Goal: Transaction & Acquisition: Purchase product/service

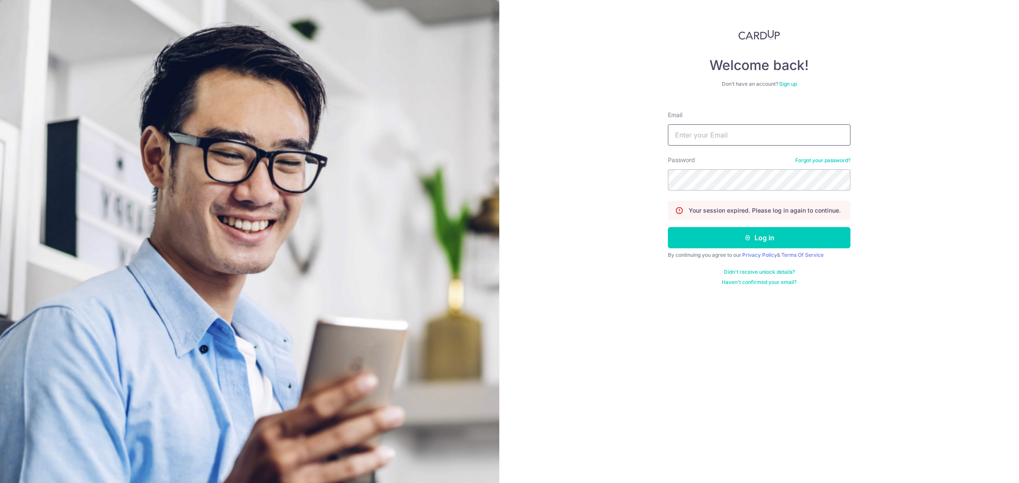
type input "[EMAIL_ADDRESS][DOMAIN_NAME]"
click at [767, 239] on button "Log in" at bounding box center [759, 237] width 183 height 21
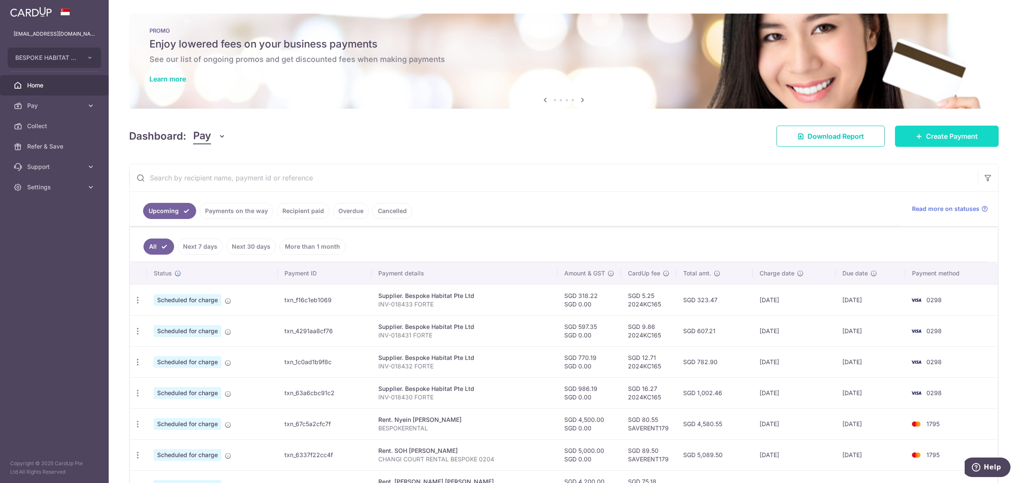
click at [941, 139] on span "Create Payment" at bounding box center [952, 136] width 52 height 10
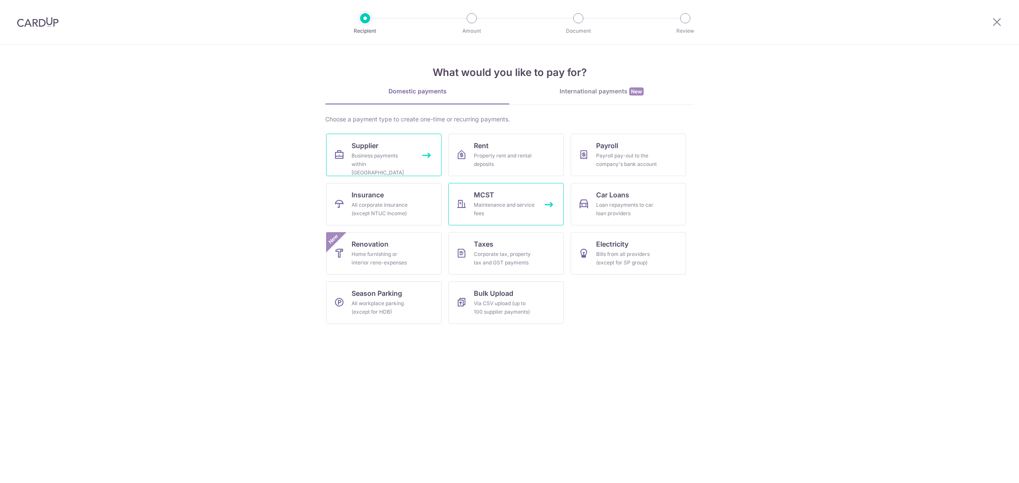
drag, startPoint x: 374, startPoint y: 149, endPoint x: 481, endPoint y: 183, distance: 112.4
click at [374, 149] on span "Supplier" at bounding box center [365, 146] width 27 height 10
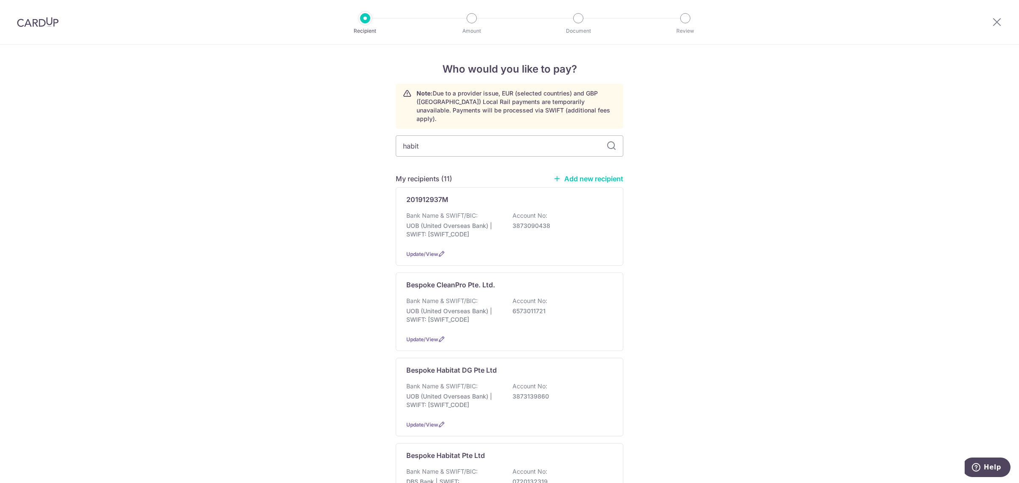
type input "habita"
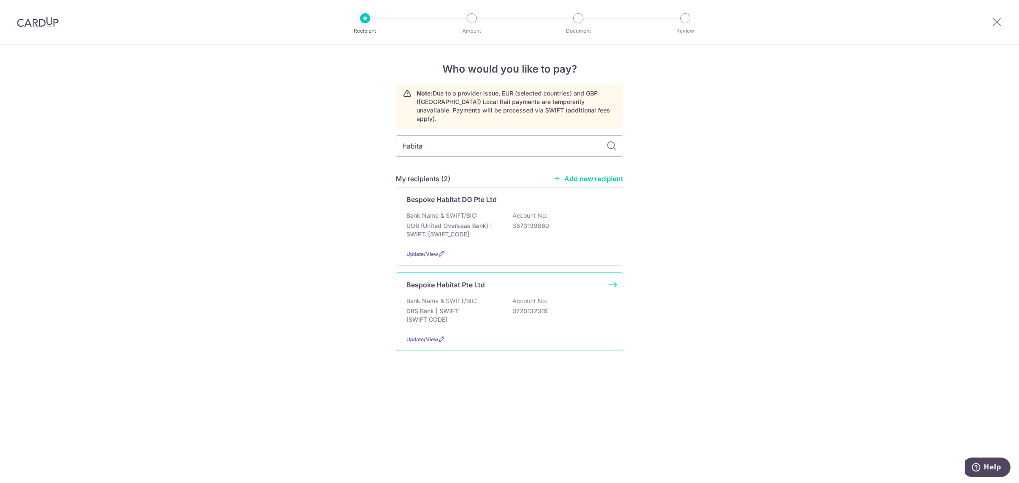
click at [502, 326] on div "Bespoke Habitat Pte Ltd Bank Name & SWIFT/BIC: DBS Bank | SWIFT: DBSSSGSGXXX Ac…" at bounding box center [510, 312] width 228 height 79
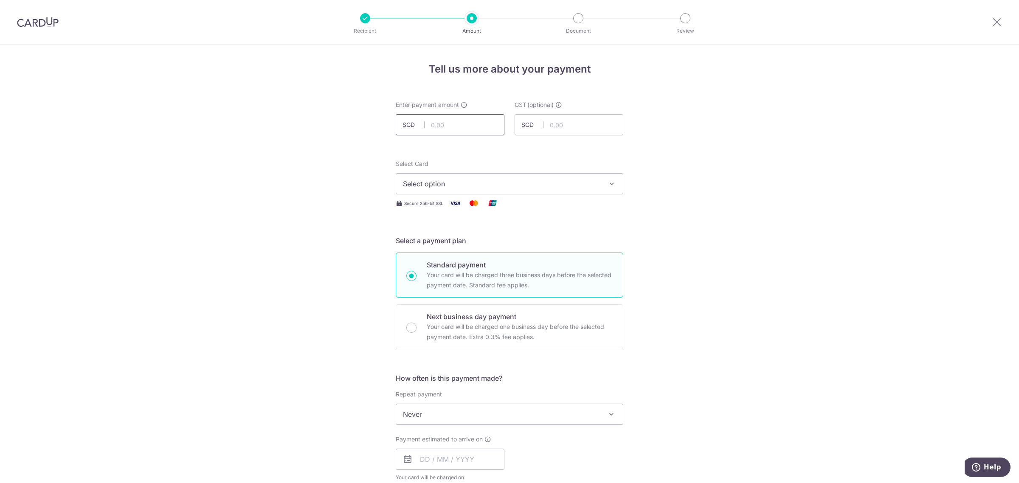
click at [459, 118] on input "text" at bounding box center [450, 124] width 109 height 21
type input "42.50"
drag, startPoint x: 767, startPoint y: 173, endPoint x: 521, endPoint y: 187, distance: 246.6
click at [767, 173] on div "Tell us more about your payment Enter payment amount SGD 42.50 42.50 GST (optio…" at bounding box center [509, 457] width 1019 height 825
click at [501, 186] on span "Select option" at bounding box center [502, 184] width 198 height 10
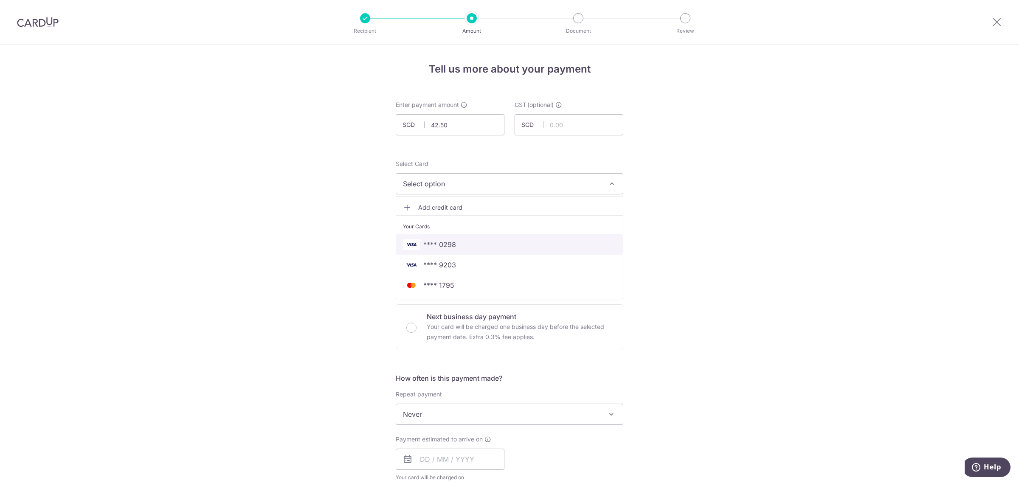
click at [448, 245] on span "**** 0298" at bounding box center [439, 244] width 33 height 10
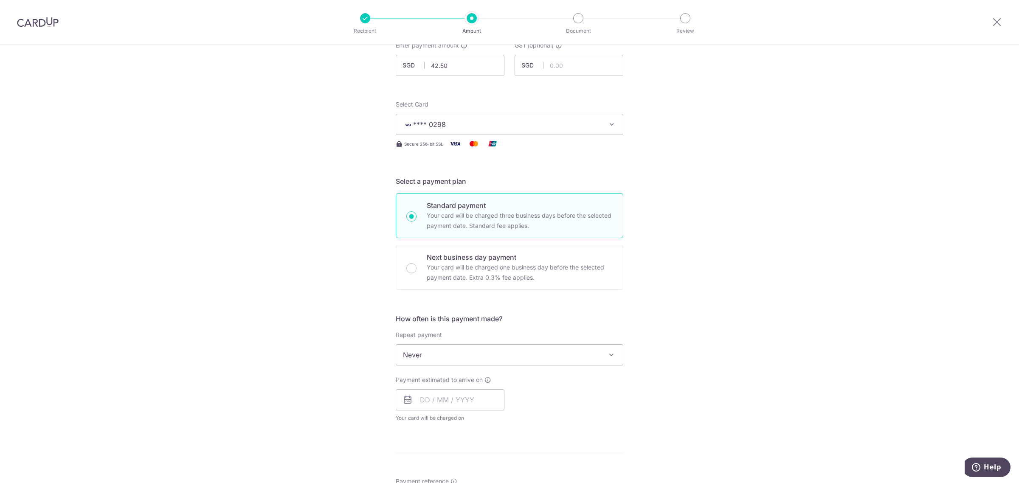
scroll to position [159, 0]
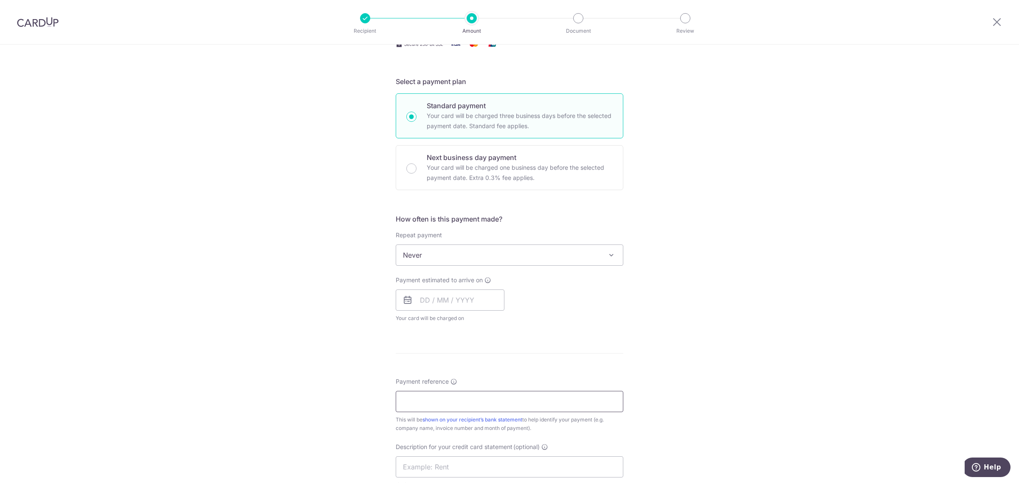
click at [433, 402] on input "Payment reference" at bounding box center [510, 401] width 228 height 21
paste input "CLI-23575"
drag, startPoint x: 470, startPoint y: 396, endPoint x: 251, endPoint y: 408, distance: 219.4
click at [251, 408] on div "Tell us more about your payment Enter payment amount SGD 42.50 42.50 GST (optio…" at bounding box center [509, 315] width 1019 height 860
click at [419, 467] on input "text" at bounding box center [510, 466] width 228 height 21
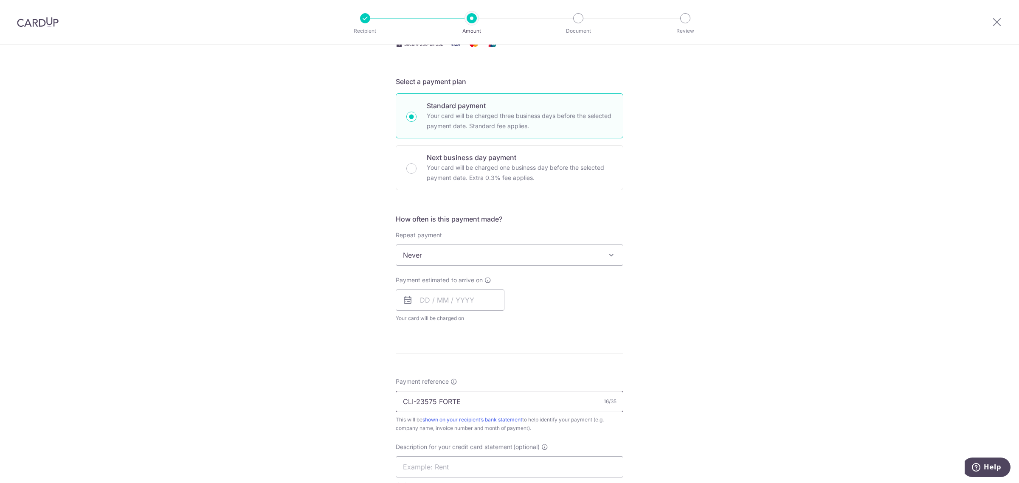
click at [402, 400] on input "CLI-23575 FORTE" at bounding box center [510, 401] width 228 height 21
drag, startPoint x: 471, startPoint y: 400, endPoint x: 253, endPoint y: 391, distance: 218.0
click at [253, 391] on div "Tell us more about your payment Enter payment amount SGD 42.50 42.50 GST (optio…" at bounding box center [509, 315] width 1019 height 860
type input "CLI-23575 FORTE"
click at [427, 472] on input "text" at bounding box center [510, 466] width 228 height 21
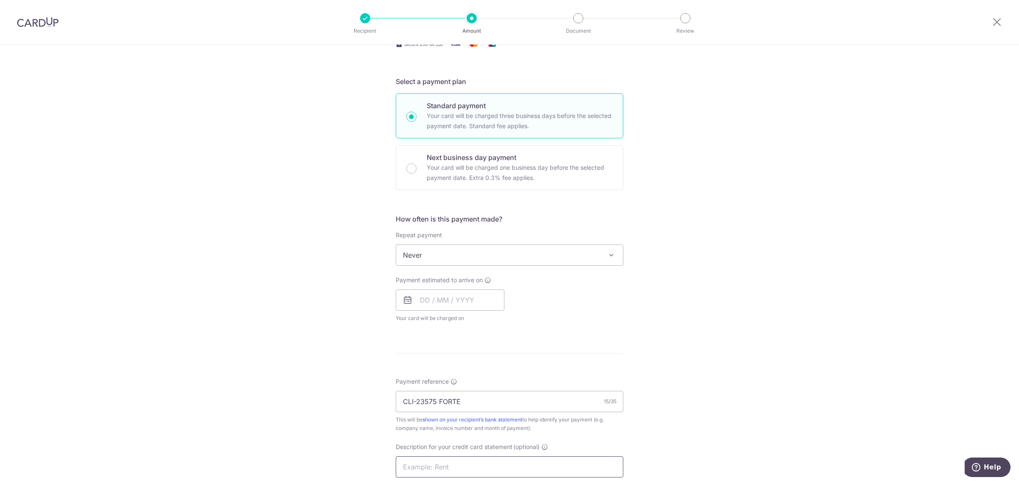
paste input "CLI-23575 FORTE"
click at [417, 469] on input "CLI-23575 FORTE" at bounding box center [510, 466] width 228 height 21
type input "CLI23575 FORTE"
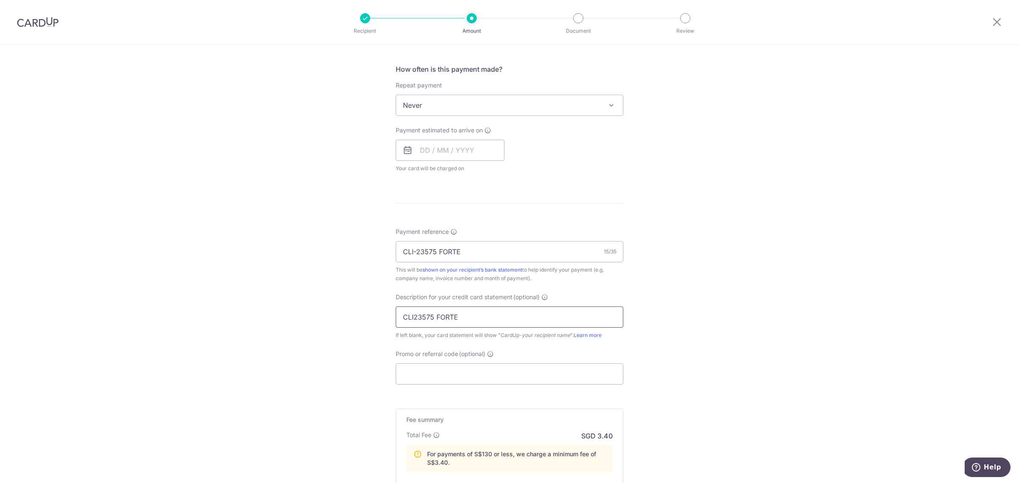
scroll to position [318, 0]
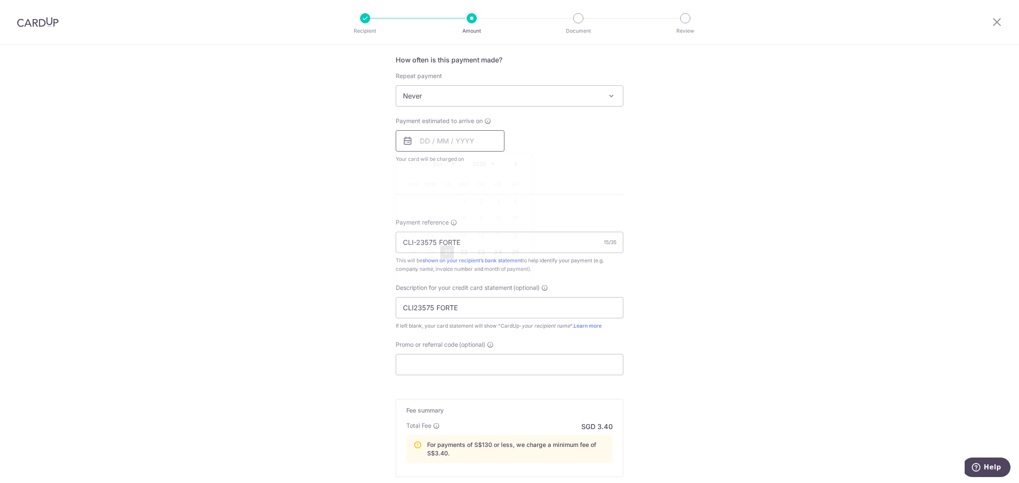
click at [413, 143] on input "text" at bounding box center [450, 140] width 109 height 21
click at [423, 267] on link "27" at bounding box center [430, 269] width 14 height 14
type input "27/10/2025"
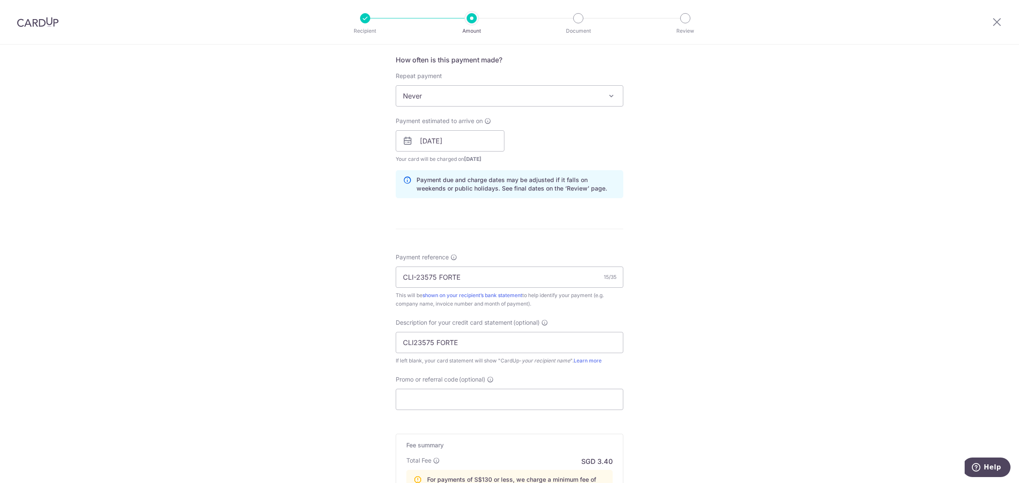
click at [758, 306] on div "Tell us more about your payment Enter payment amount SGD 42.50 42.50 GST (optio…" at bounding box center [509, 173] width 1019 height 895
click at [445, 396] on input "Promo or referral code (optional)" at bounding box center [510, 399] width 228 height 21
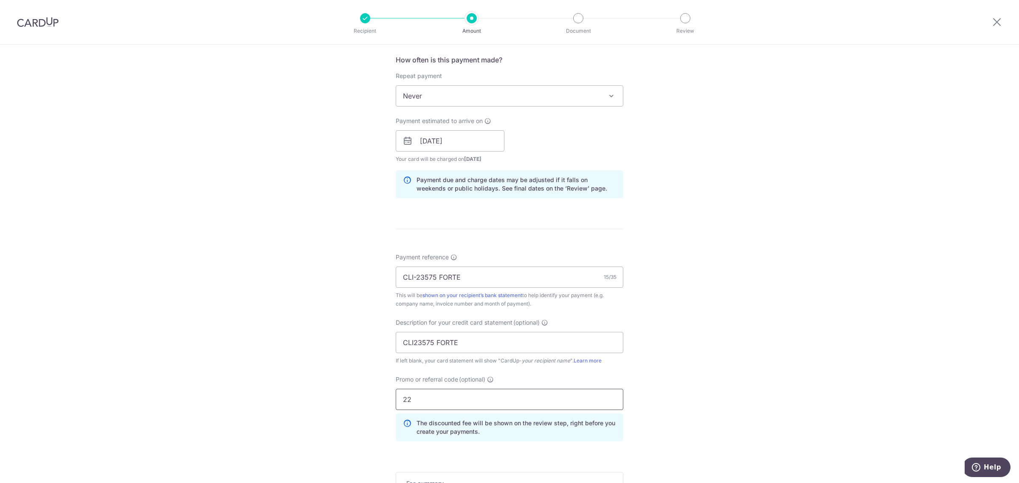
type input "2"
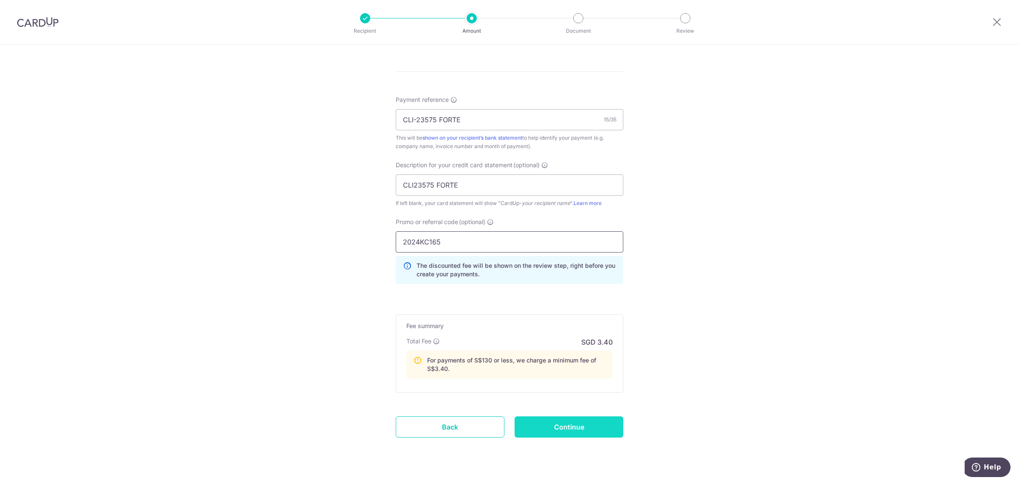
scroll to position [495, 0]
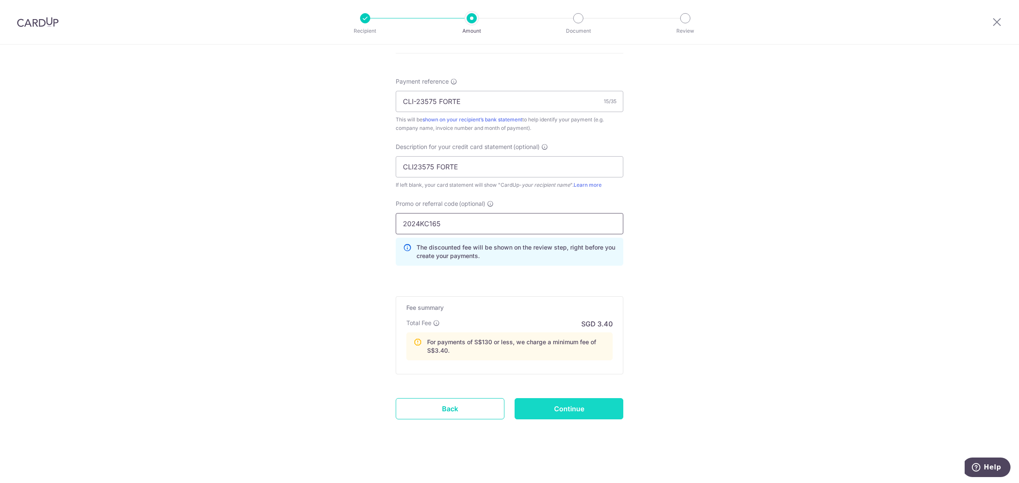
type input "2024KC165"
click at [573, 410] on input "Continue" at bounding box center [569, 408] width 109 height 21
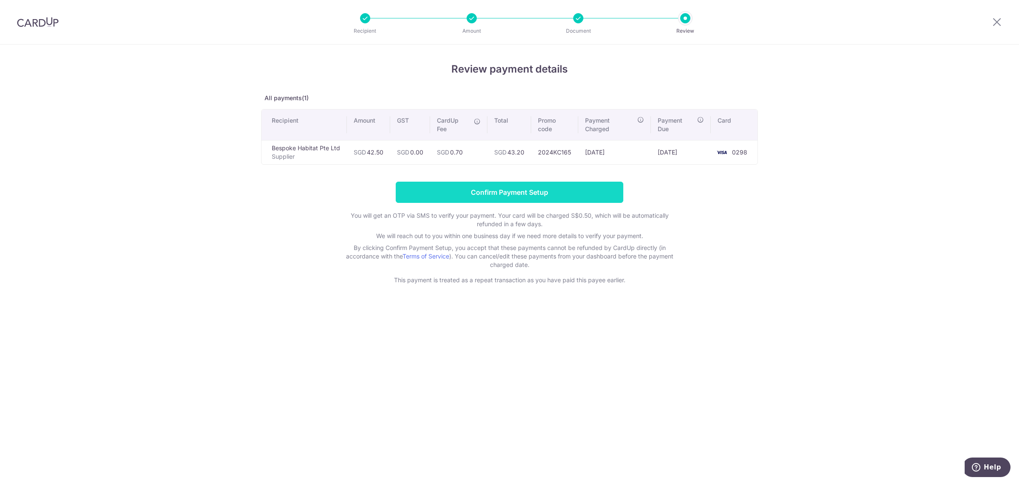
click at [507, 194] on input "Confirm Payment Setup" at bounding box center [510, 192] width 228 height 21
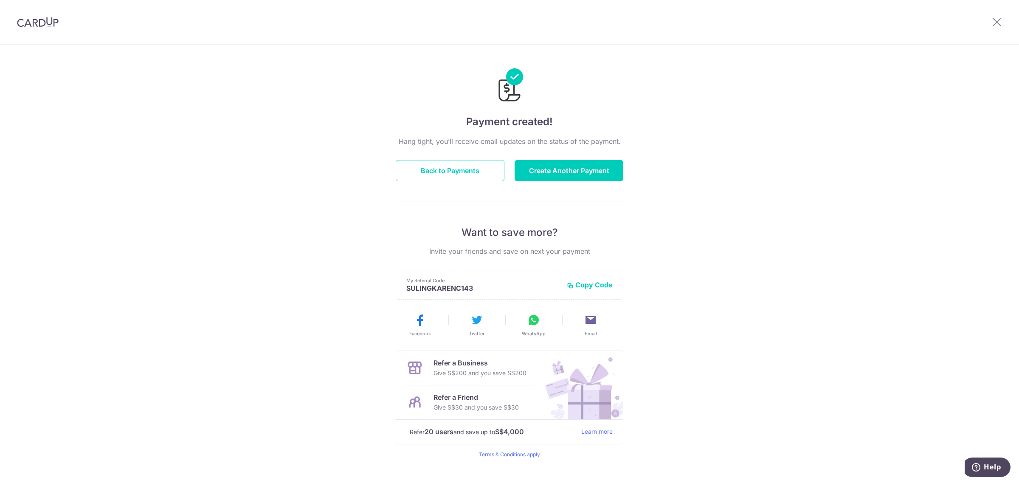
click at [582, 158] on div "Hang tight, you’ll receive email updates on the status of the payment. Back to …" at bounding box center [510, 297] width 228 height 322
